Goal: Information Seeking & Learning: Check status

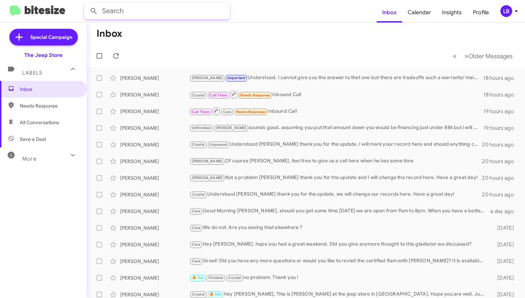
click at [153, 12] on input "text" at bounding box center [157, 11] width 146 height 17
type input "7327689067"
click at [94, 11] on button at bounding box center [94, 11] width 14 height 14
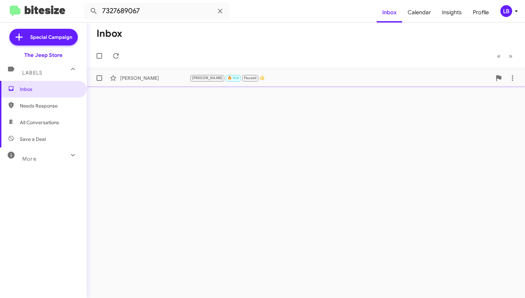
click at [260, 80] on div "[PERSON_NAME] 🔥 Hot Paused 👍" at bounding box center [341, 78] width 302 height 8
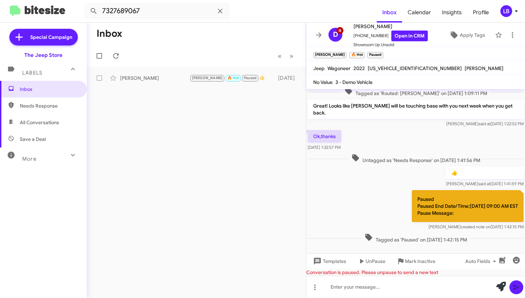
click at [402, 137] on div "Ok,thanks [DATE] 1:32:57 PM" at bounding box center [415, 141] width 219 height 24
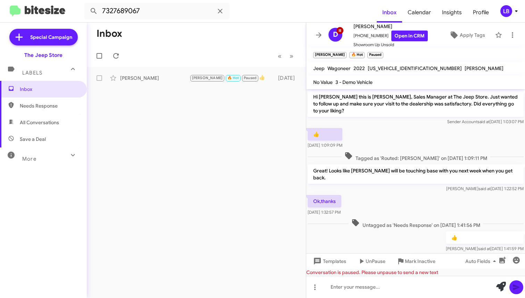
click at [394, 130] on div "👍 [DATE] 1:09:09 PM" at bounding box center [415, 139] width 219 height 24
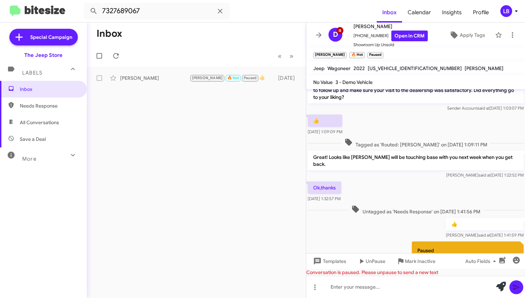
scroll to position [65, 0]
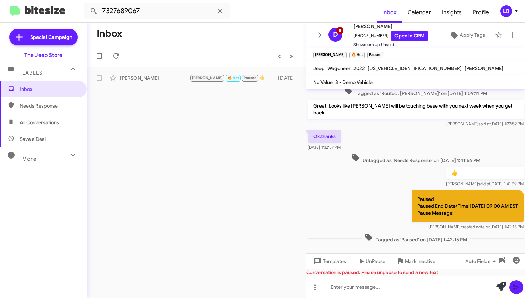
click at [451, 140] on div "Ok,thanks [DATE] 1:32:57 PM" at bounding box center [415, 141] width 219 height 24
click at [415, 129] on div "Ok,thanks [DATE] 1:32:57 PM" at bounding box center [415, 141] width 219 height 24
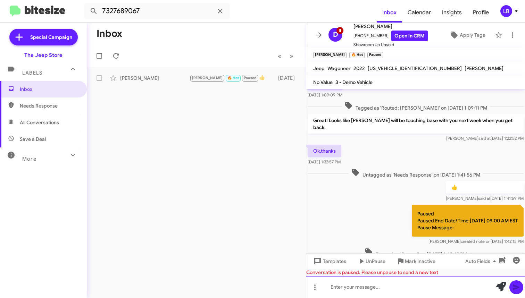
click at [370, 291] on div at bounding box center [415, 287] width 219 height 22
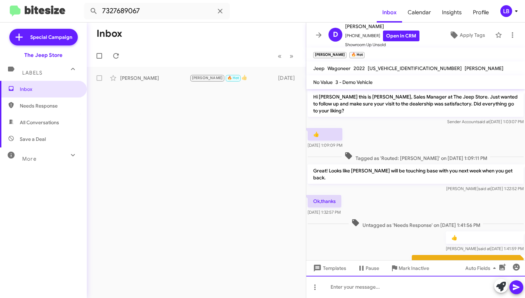
scroll to position [97, 0]
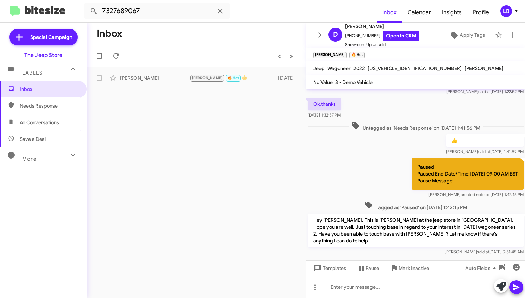
click at [430, 122] on span "Untagged as 'Needs Response' on [DATE] 1:41:56 PM" at bounding box center [416, 127] width 134 height 10
drag, startPoint x: 392, startPoint y: 110, endPoint x: 397, endPoint y: 108, distance: 5.4
click at [392, 110] on div "Ok,thanks [DATE] 1:32:57 PM" at bounding box center [415, 109] width 219 height 24
drag, startPoint x: 436, startPoint y: 118, endPoint x: 455, endPoint y: 102, distance: 24.7
click at [437, 122] on span "Untagged as 'Needs Response' on [DATE] 1:41:56 PM" at bounding box center [416, 127] width 134 height 10
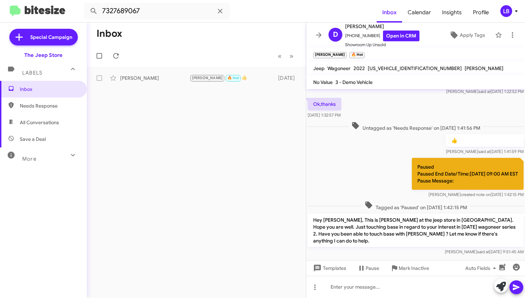
click at [455, 102] on div "Ok,thanks [DATE] 1:32:57 PM" at bounding box center [415, 109] width 219 height 24
click at [471, 122] on span "Untagged as 'Needs Response' on [DATE] 1:41:56 PM" at bounding box center [416, 127] width 134 height 10
click at [472, 122] on span "Untagged as 'Needs Response' on [DATE] 1:41:56 PM" at bounding box center [416, 127] width 134 height 10
click at [479, 108] on div "Ok,thanks [DATE] 1:32:57 PM" at bounding box center [415, 109] width 219 height 24
drag, startPoint x: 218, startPoint y: 35, endPoint x: 218, endPoint y: 31, distance: 4.2
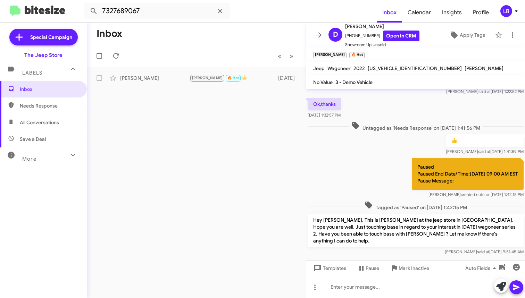
click at [218, 35] on mat-toolbar-row "Inbox" at bounding box center [196, 34] width 219 height 22
click at [206, 10] on input "7327689067" at bounding box center [157, 11] width 146 height 17
click at [74, 0] on html "7327689067 Inbox Calendar Insights Profile LB Special Campaign The Jeep Store L…" at bounding box center [262, 149] width 525 height 298
click at [94, 11] on button at bounding box center [94, 11] width 14 height 14
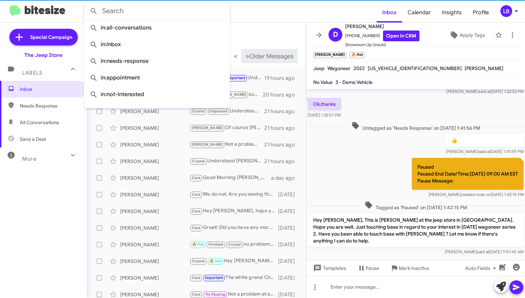
drag, startPoint x: 279, startPoint y: 33, endPoint x: 252, endPoint y: 55, distance: 35.6
click at [279, 33] on mat-toolbar-row "Inbox" at bounding box center [196, 34] width 219 height 22
